Goal: Task Accomplishment & Management: Manage account settings

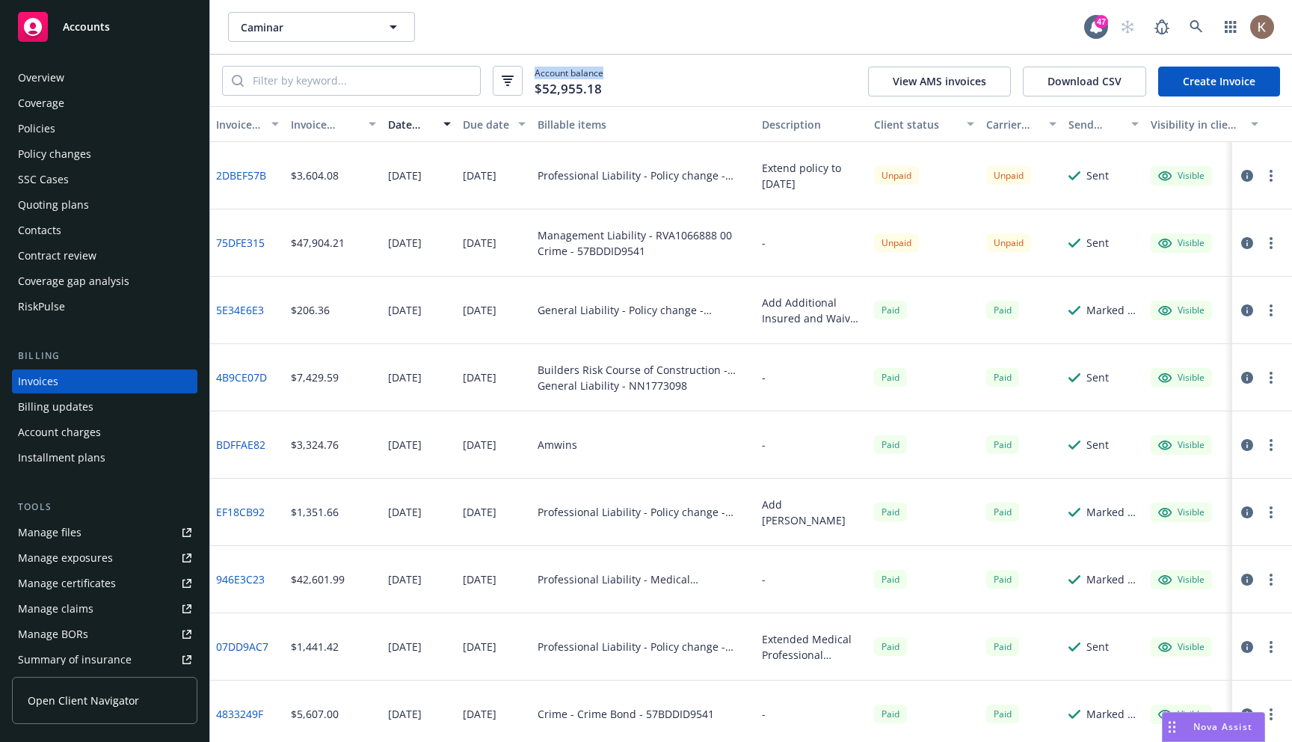
drag, startPoint x: 619, startPoint y: 71, endPoint x: 516, endPoint y: 59, distance: 103.9
click at [516, 59] on div "Account balance $52,955.18 View AMS invoices Download CSV Create Invoice" at bounding box center [751, 81] width 1082 height 52
copy span "Account balance"
click at [1244, 173] on icon "button" at bounding box center [1247, 176] width 12 height 12
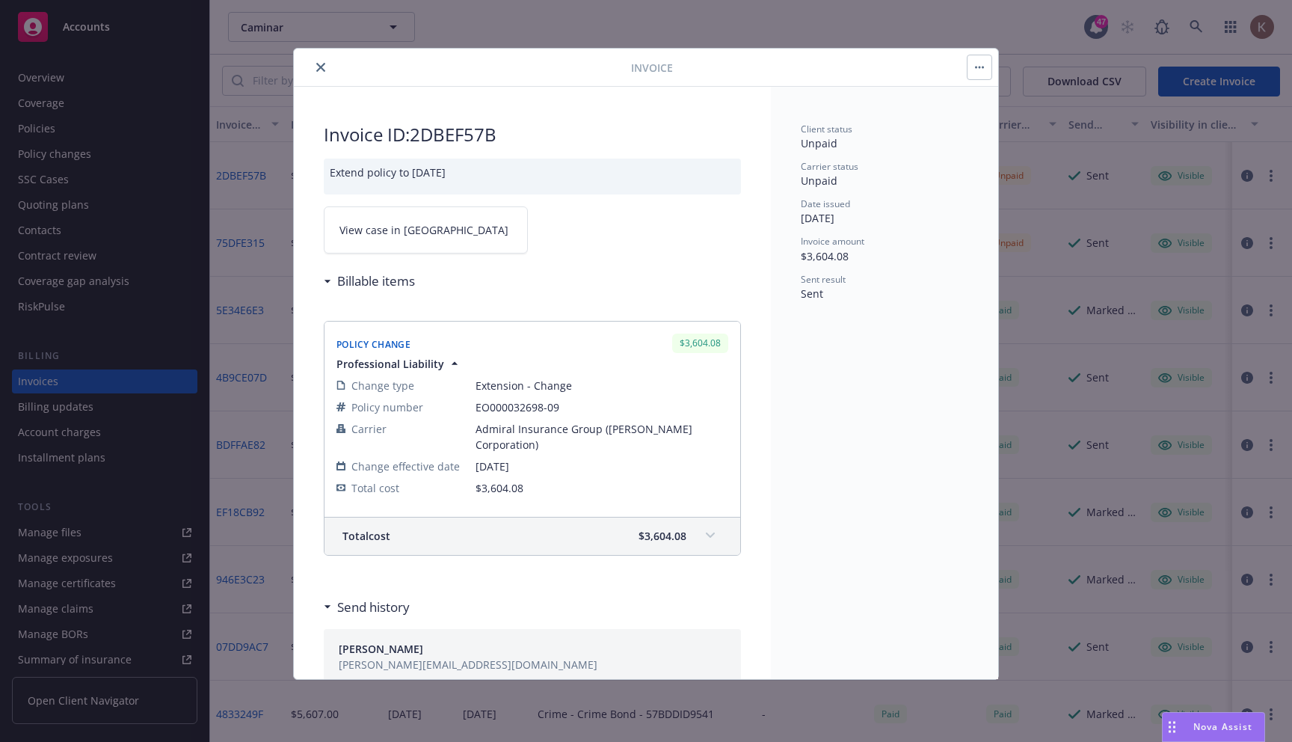
click at [322, 67] on icon "close" at bounding box center [320, 67] width 9 height 9
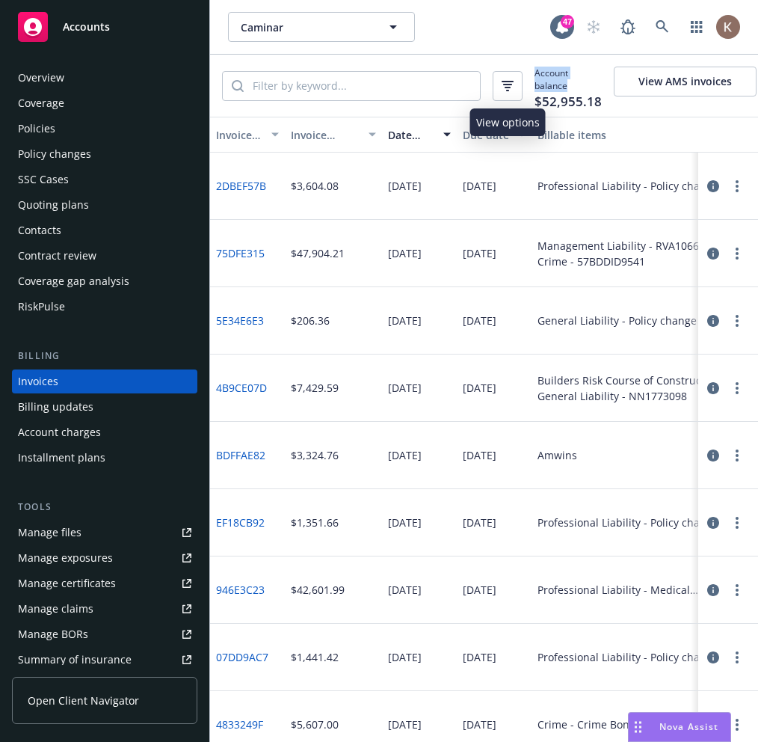
click at [506, 81] on icon "button" at bounding box center [508, 81] width 12 height 1
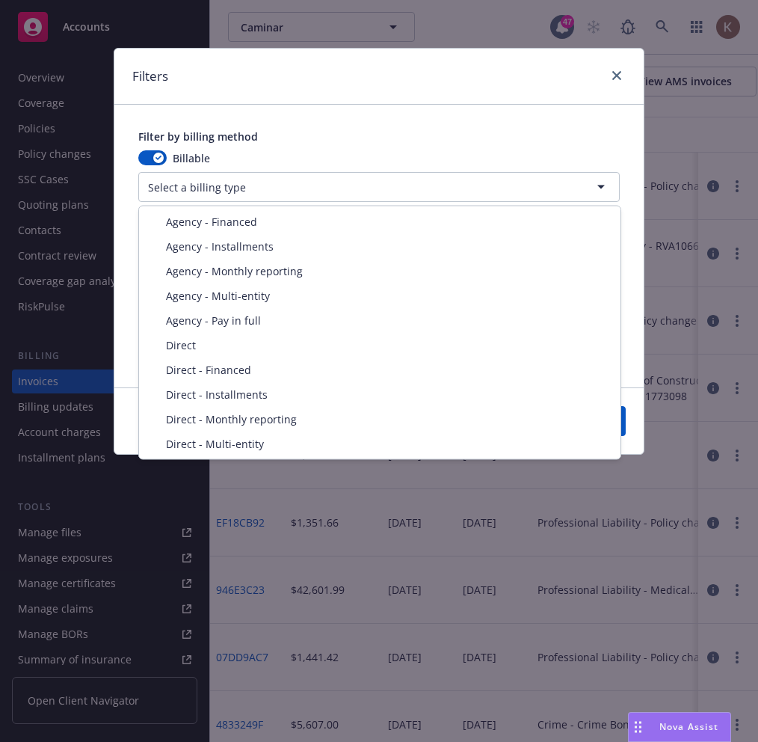
click at [301, 191] on html "Accounts Overview Coverage Policies Policy changes SSC Cases Quoting plans Cont…" at bounding box center [379, 371] width 758 height 742
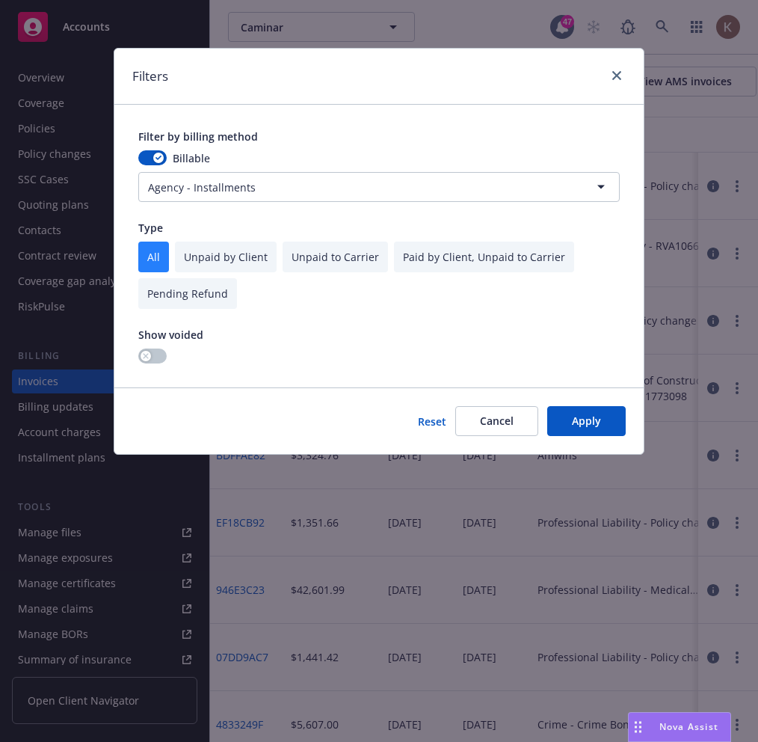
click at [579, 420] on button "Apply" at bounding box center [586, 421] width 79 height 30
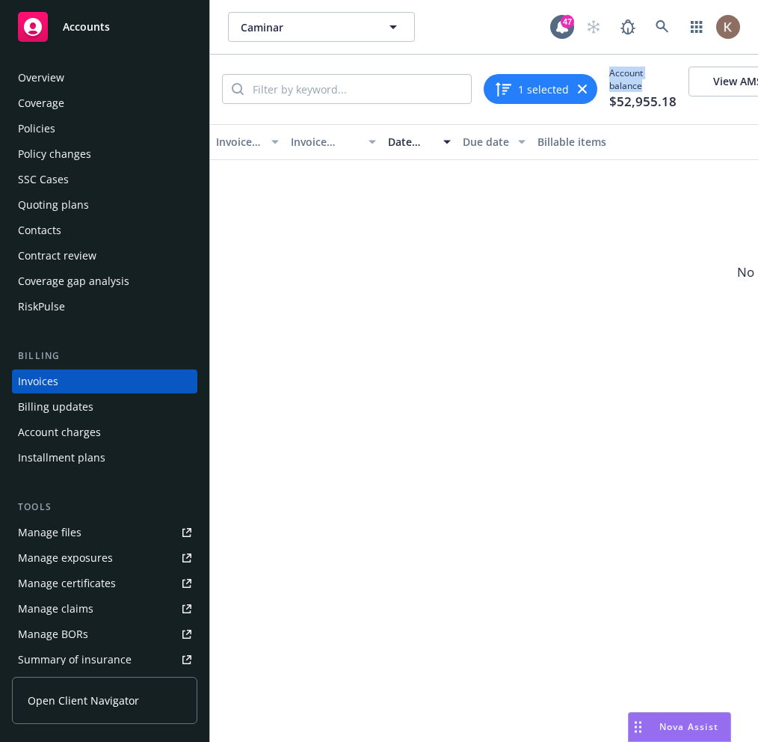
click at [532, 76] on div "1 selected" at bounding box center [541, 89] width 114 height 30
click at [580, 82] on div "1 selected" at bounding box center [541, 89] width 114 height 30
click at [580, 90] on icon "button" at bounding box center [582, 89] width 9 height 9
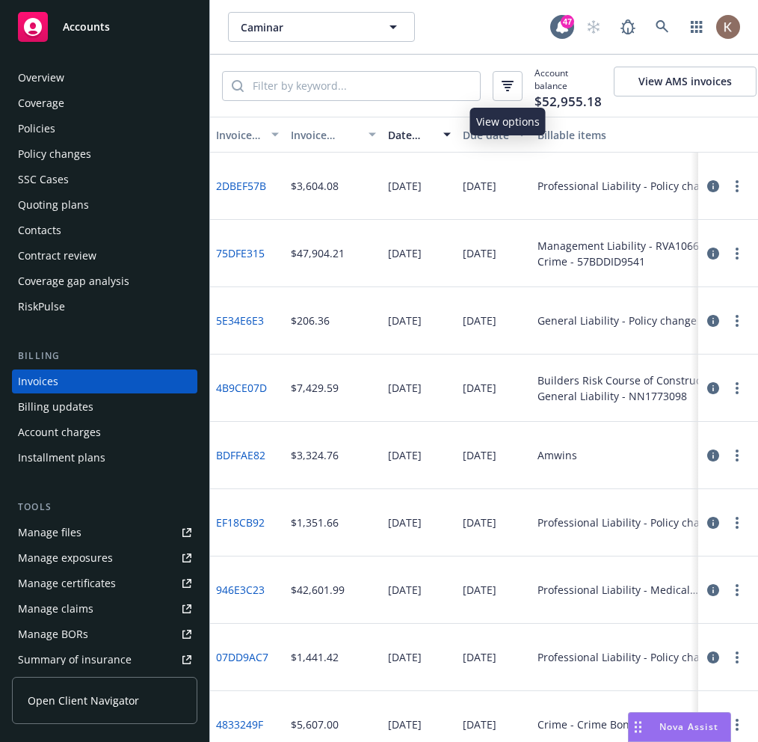
click at [507, 85] on icon "button" at bounding box center [508, 86] width 12 height 10
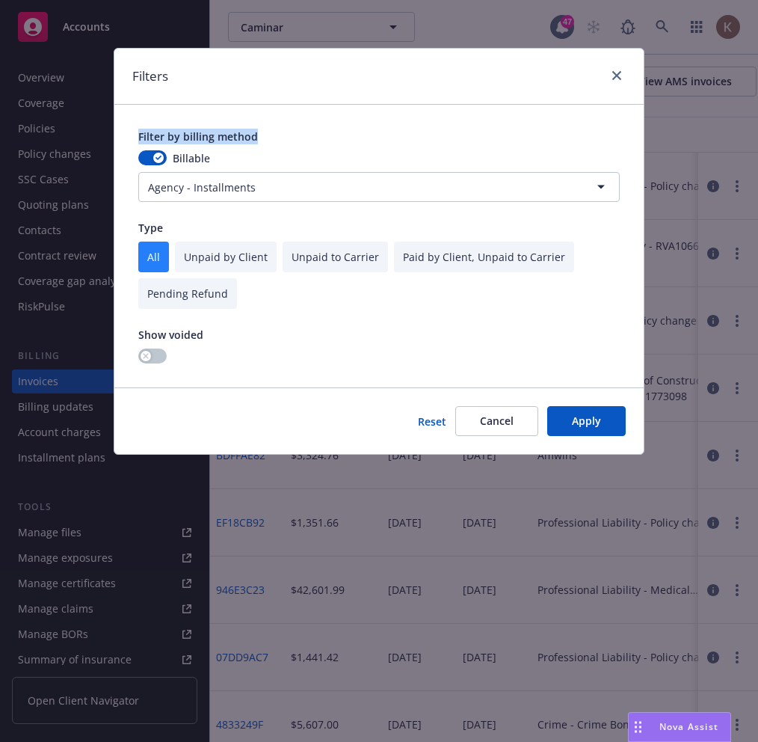
drag, startPoint x: 259, startPoint y: 136, endPoint x: 114, endPoint y: 118, distance: 146.2
click at [114, 118] on div "Filters Filter by billing method Billable Agency - Installments Type All Unpaid…" at bounding box center [379, 251] width 531 height 407
copy span "Filter by billing method"
click at [344, 187] on html "Accounts Overview Coverage Policies Policy changes SSC Cases Quoting plans Cont…" at bounding box center [379, 371] width 758 height 742
